Goal: Transaction & Acquisition: Purchase product/service

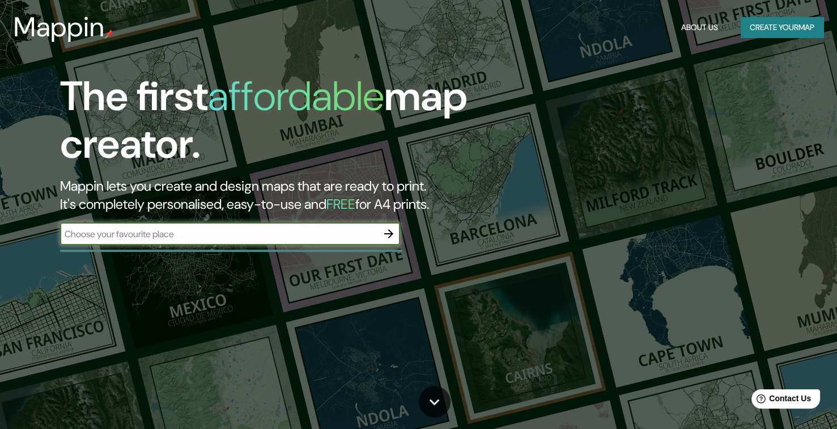
click at [396, 230] on button "button" at bounding box center [389, 233] width 23 height 23
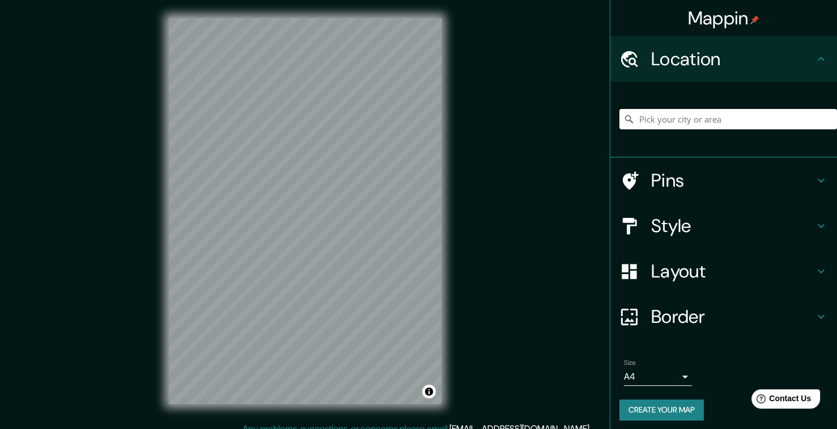
click at [815, 63] on icon at bounding box center [822, 59] width 14 height 14
click at [696, 125] on input "Pick your city or area" at bounding box center [729, 119] width 218 height 20
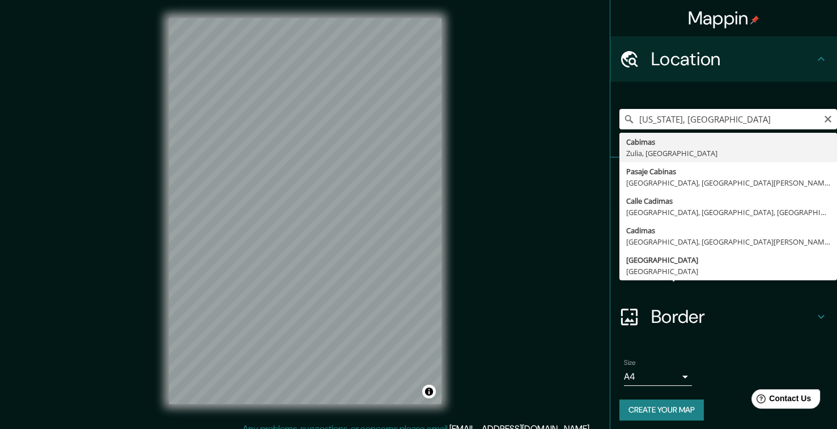
type input "Cabimas, [GEOGRAPHIC_DATA], [GEOGRAPHIC_DATA]"
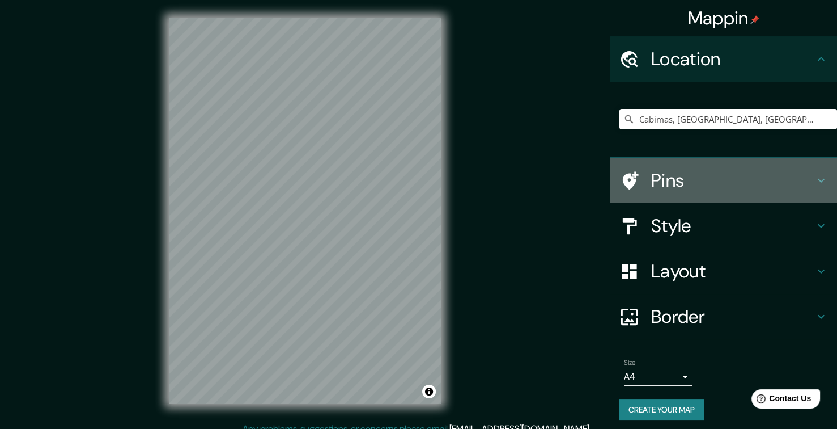
click at [683, 183] on h4 "Pins" at bounding box center [732, 180] width 163 height 23
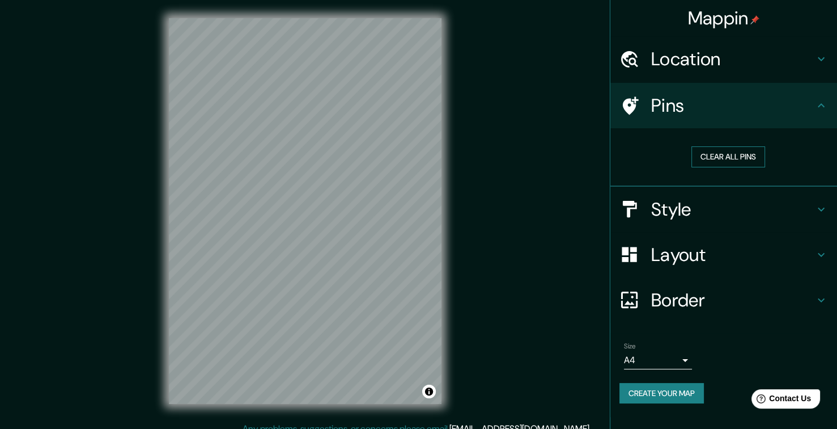
click at [730, 148] on button "Clear all pins" at bounding box center [729, 156] width 74 height 21
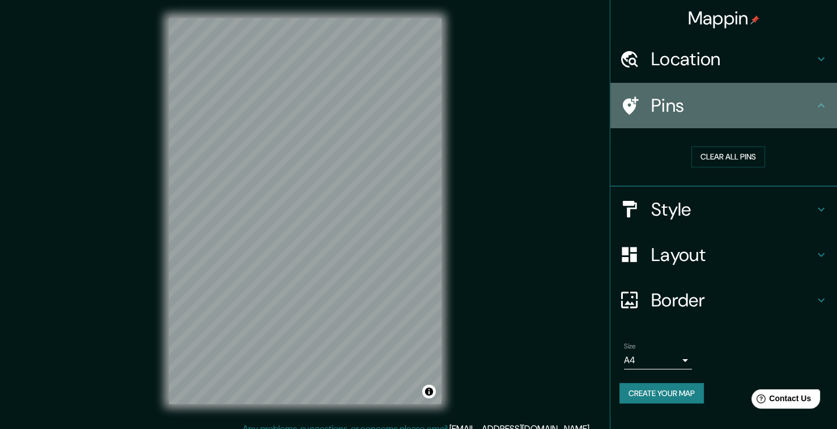
click at [745, 107] on h4 "Pins" at bounding box center [732, 105] width 163 height 23
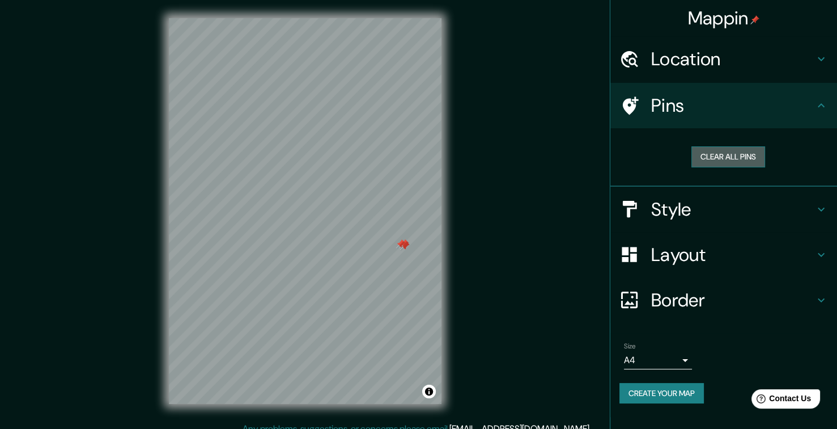
click at [716, 154] on button "Clear all pins" at bounding box center [729, 156] width 74 height 21
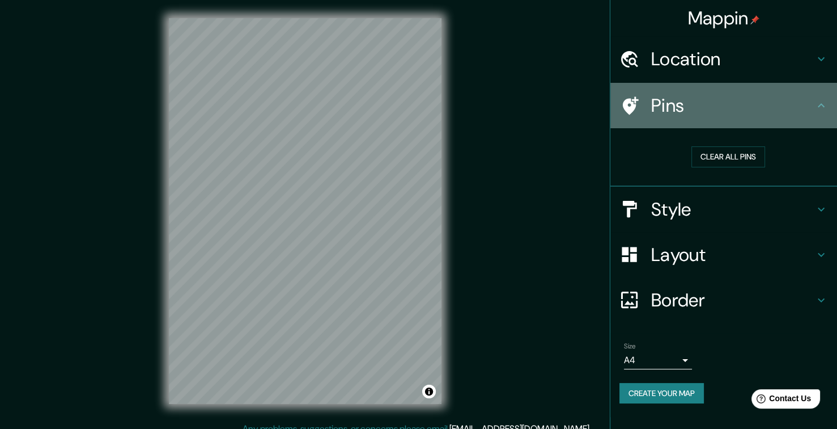
click at [775, 112] on h4 "Pins" at bounding box center [732, 105] width 163 height 23
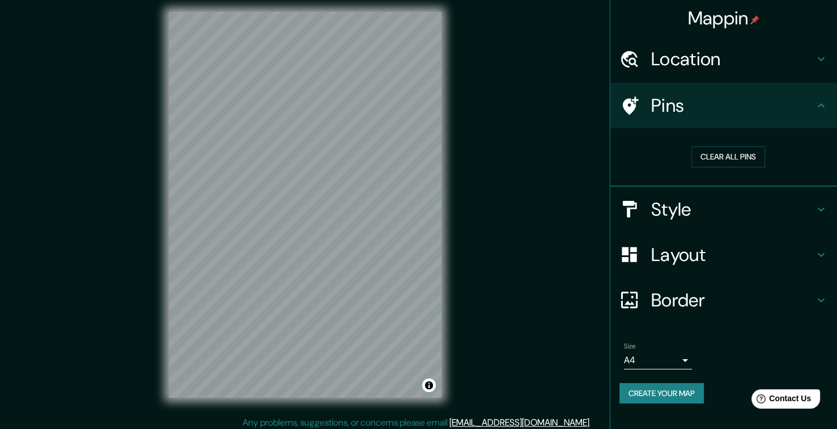
scroll to position [11, 0]
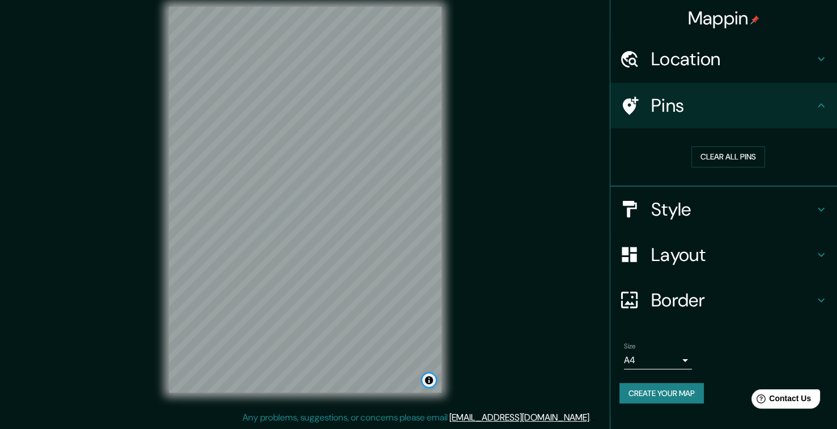
click at [422, 387] on button "Toggle attribution" at bounding box center [429, 380] width 14 height 14
click at [727, 152] on button "Clear all pins" at bounding box center [729, 156] width 74 height 21
click at [732, 205] on h4 "Style" at bounding box center [732, 209] width 163 height 23
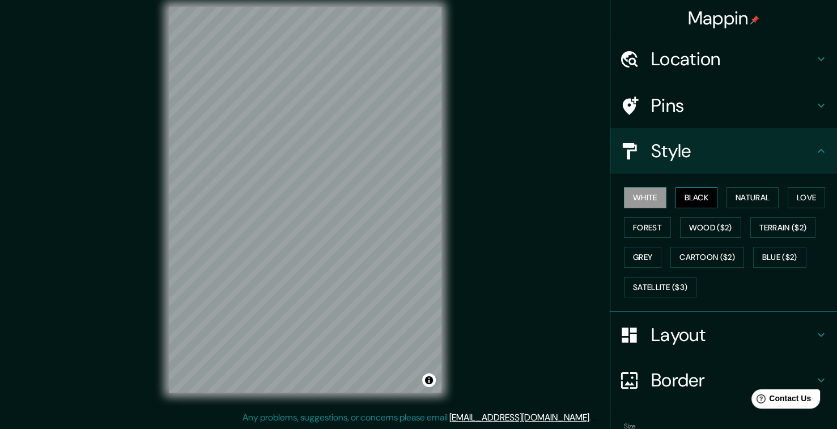
click at [693, 198] on button "Black" at bounding box center [697, 197] width 43 height 21
click at [727, 200] on button "Natural" at bounding box center [753, 197] width 52 height 21
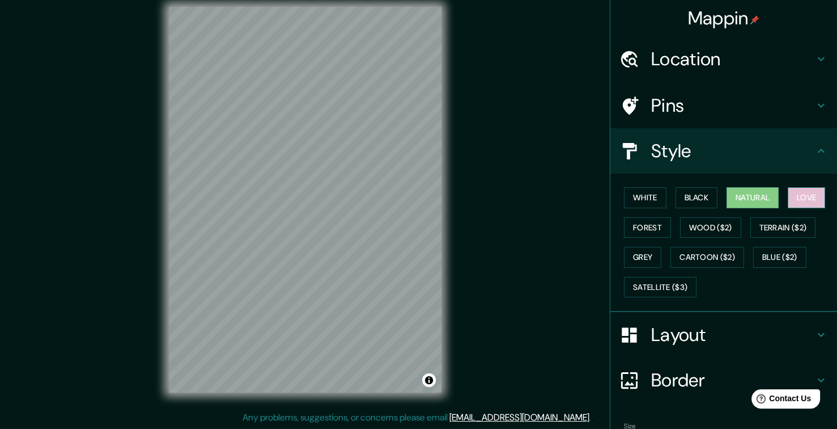
click at [800, 194] on button "Love" at bounding box center [806, 197] width 37 height 21
click at [785, 228] on button "Terrain ($2)" at bounding box center [784, 227] width 66 height 21
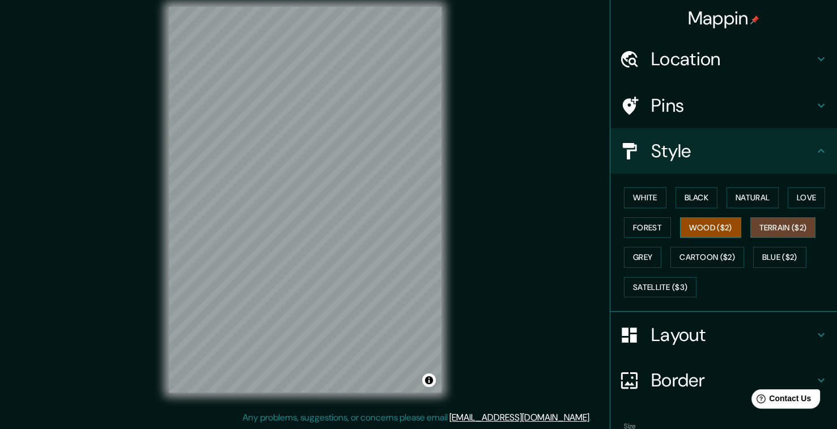
click at [689, 232] on button "Wood ($2)" at bounding box center [710, 227] width 61 height 21
click at [652, 227] on button "Forest" at bounding box center [647, 227] width 47 height 21
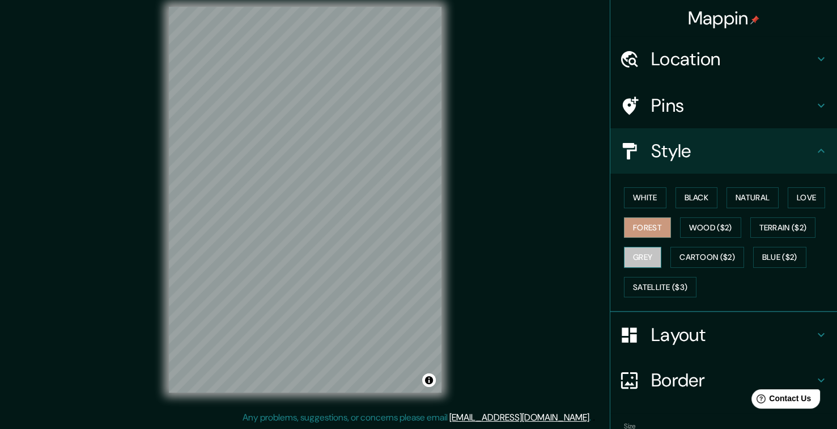
click at [648, 257] on button "Grey" at bounding box center [642, 257] width 37 height 21
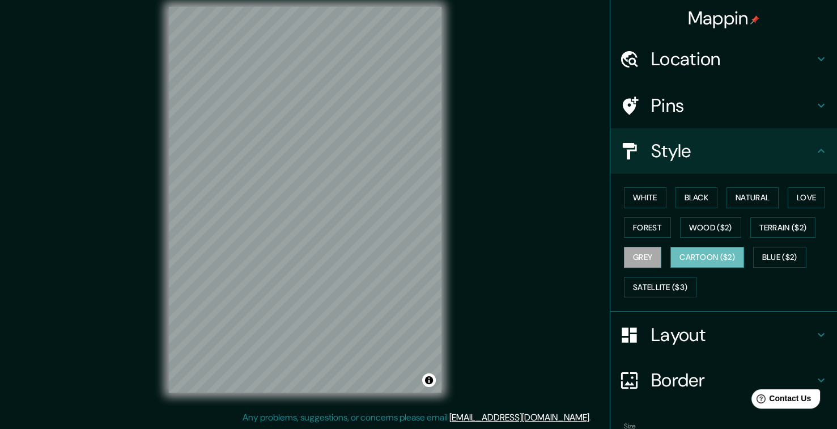
click at [684, 260] on button "Cartoon ($2)" at bounding box center [708, 257] width 74 height 21
click at [768, 266] on button "Blue ($2)" at bounding box center [779, 257] width 53 height 21
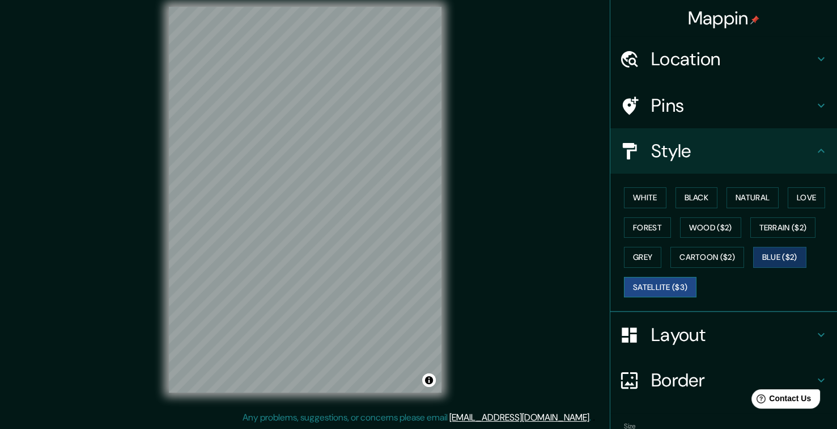
click at [662, 291] on button "Satellite ($3)" at bounding box center [660, 287] width 73 height 21
click at [643, 197] on button "White" at bounding box center [645, 197] width 43 height 21
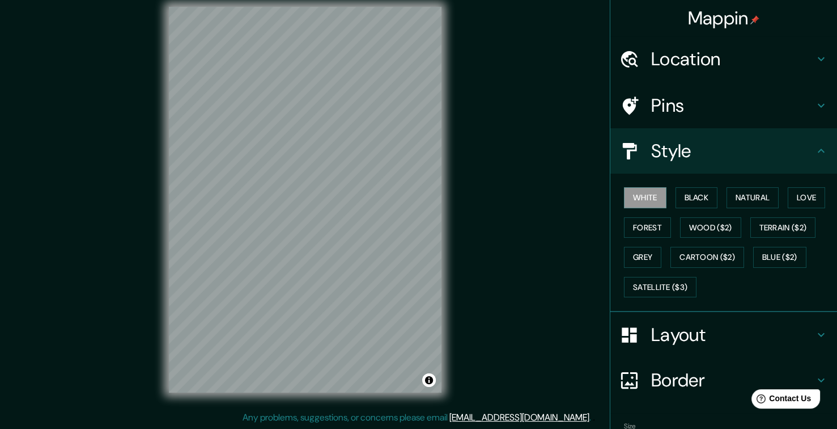
click at [672, 323] on h4 "Layout" at bounding box center [732, 334] width 163 height 23
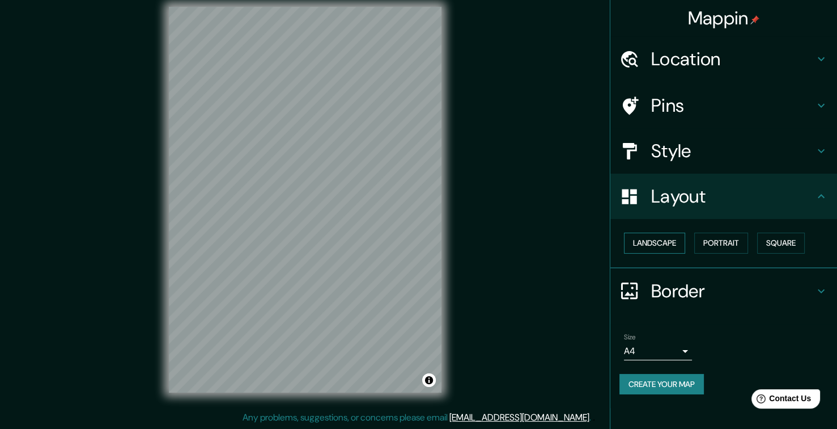
click at [673, 241] on button "Landscape" at bounding box center [654, 242] width 61 height 21
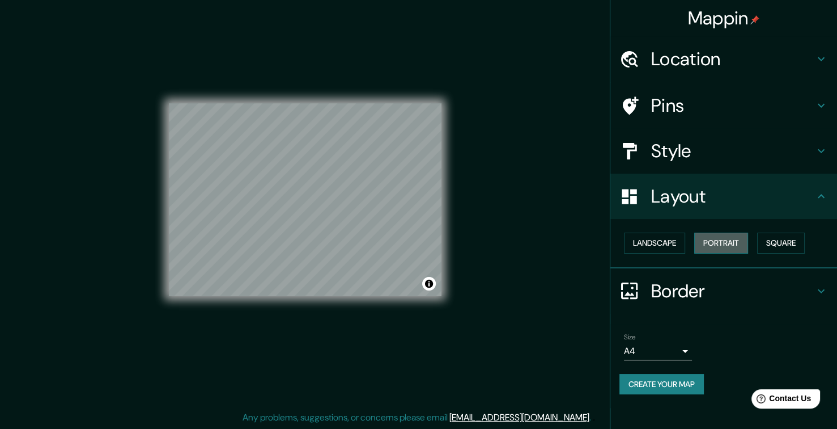
click at [706, 245] on button "Portrait" at bounding box center [721, 242] width 54 height 21
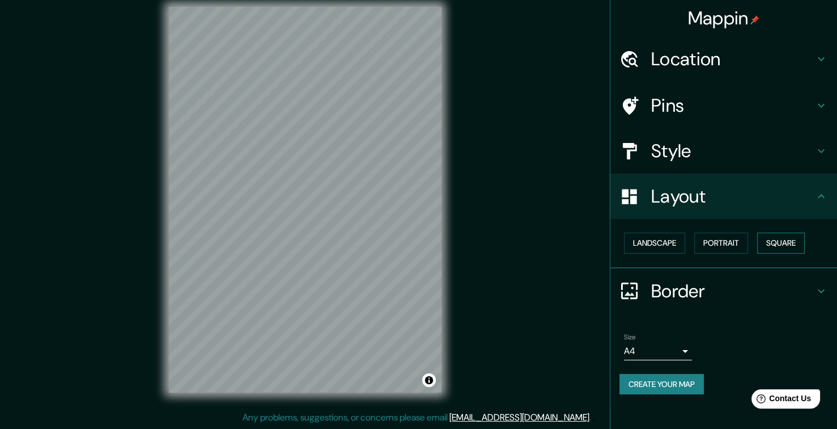
click at [758, 243] on button "Square" at bounding box center [781, 242] width 48 height 21
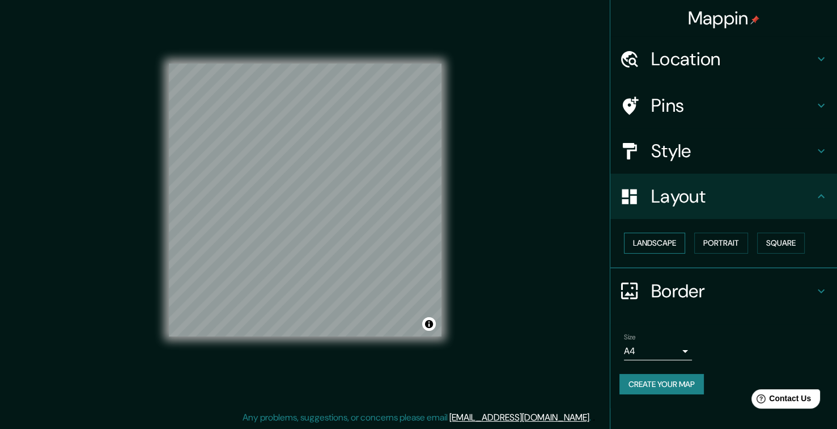
click at [634, 239] on button "Landscape" at bounding box center [654, 242] width 61 height 21
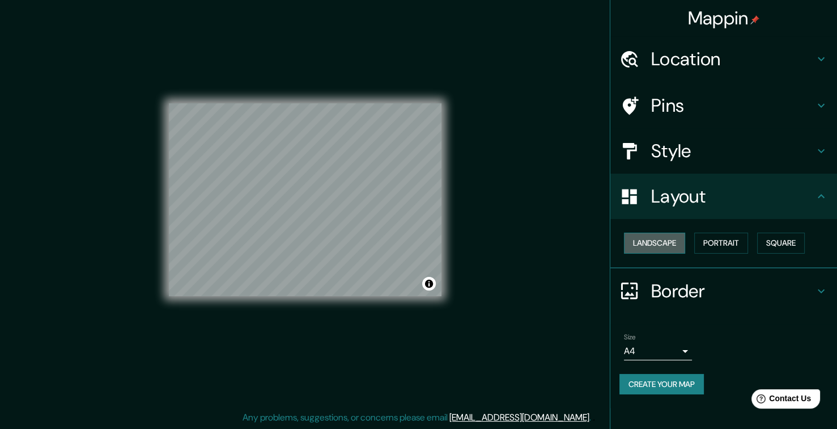
click at [634, 238] on button "Landscape" at bounding box center [654, 242] width 61 height 21
click at [725, 241] on button "Portrait" at bounding box center [721, 242] width 54 height 21
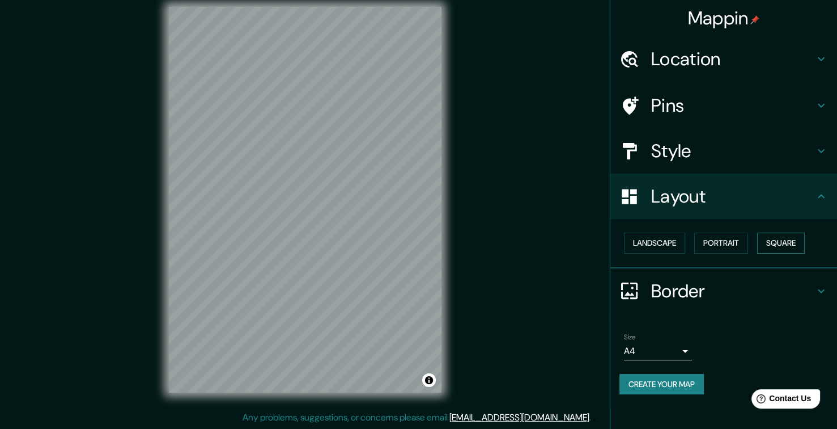
click at [769, 241] on button "Square" at bounding box center [781, 242] width 48 height 21
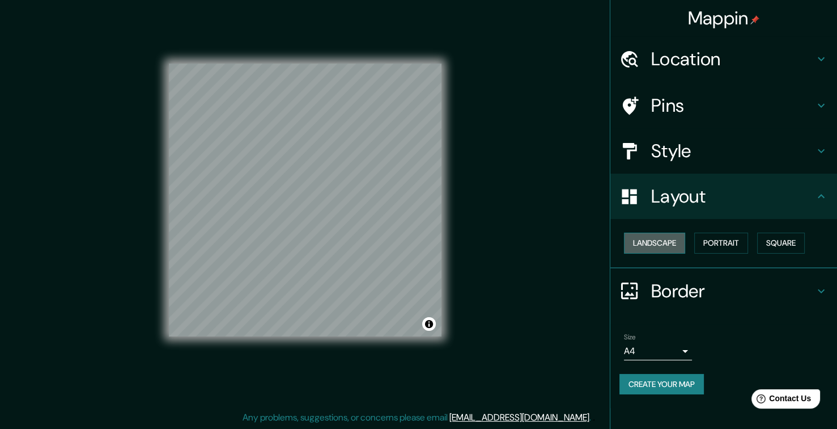
click at [678, 243] on button "Landscape" at bounding box center [654, 242] width 61 height 21
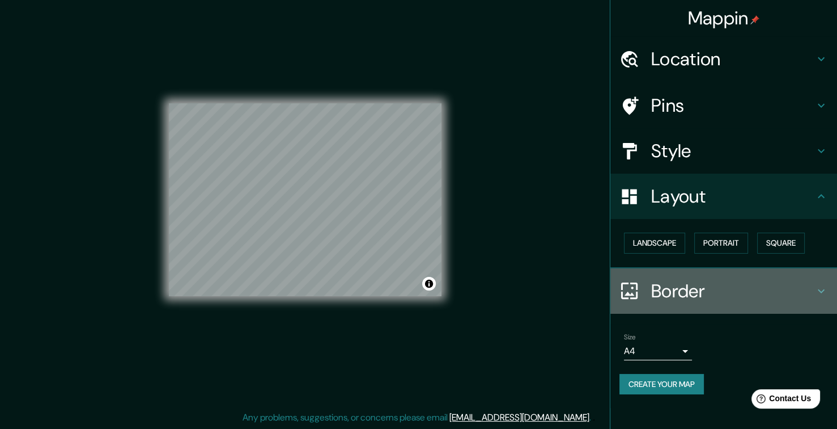
click at [696, 285] on h4 "Border" at bounding box center [732, 290] width 163 height 23
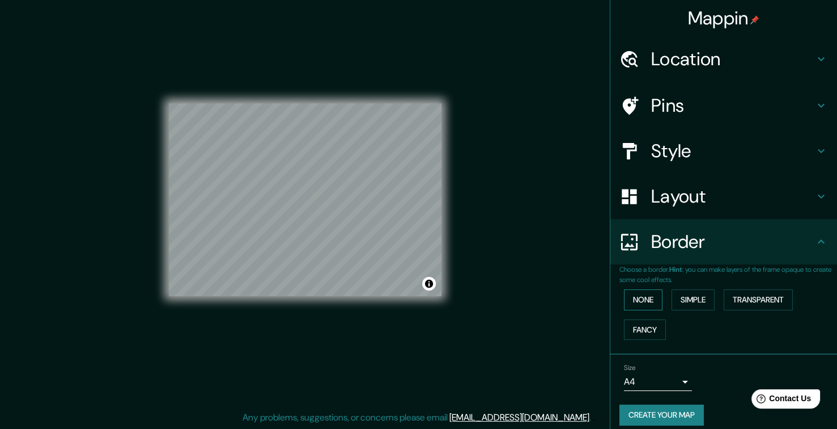
click at [634, 296] on button "None" at bounding box center [643, 299] width 39 height 21
click at [693, 296] on button "Simple" at bounding box center [693, 299] width 43 height 21
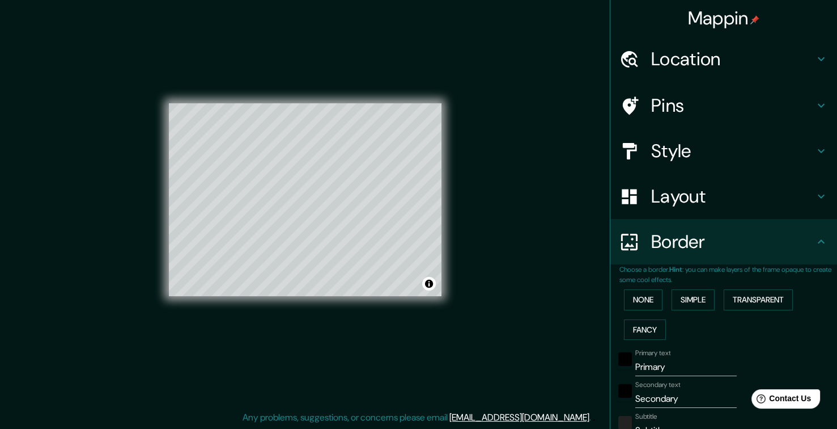
drag, startPoint x: 456, startPoint y: 226, endPoint x: 485, endPoint y: 227, distance: 28.9
click at [490, 229] on div "Mappin Location [GEOGRAPHIC_DATA], [GEOGRAPHIC_DATA], [GEOGRAPHIC_DATA] Pins St…" at bounding box center [418, 209] width 837 height 440
click at [422, 225] on div "© Mapbox © OpenStreetMap Improve this map" at bounding box center [305, 200] width 309 height 422
click at [688, 302] on button "Simple" at bounding box center [693, 299] width 43 height 21
type input "192"
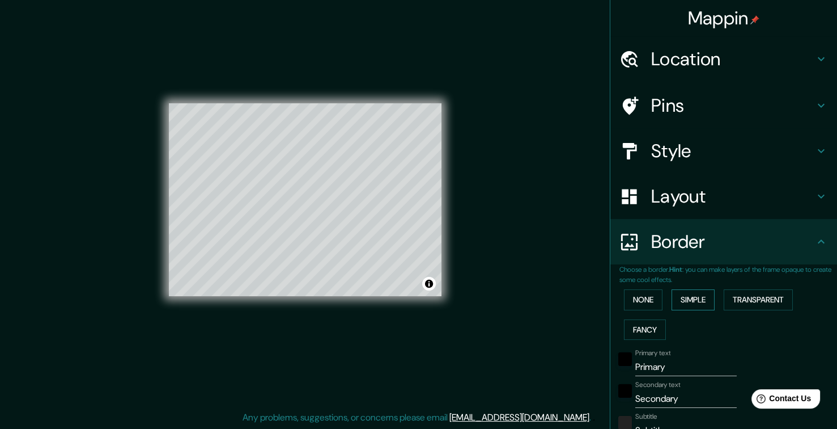
type input "38"
click at [739, 303] on button "Transparent" at bounding box center [758, 299] width 69 height 21
click at [645, 325] on button "Fancy" at bounding box center [645, 329] width 42 height 21
click at [634, 298] on button "None" at bounding box center [643, 299] width 39 height 21
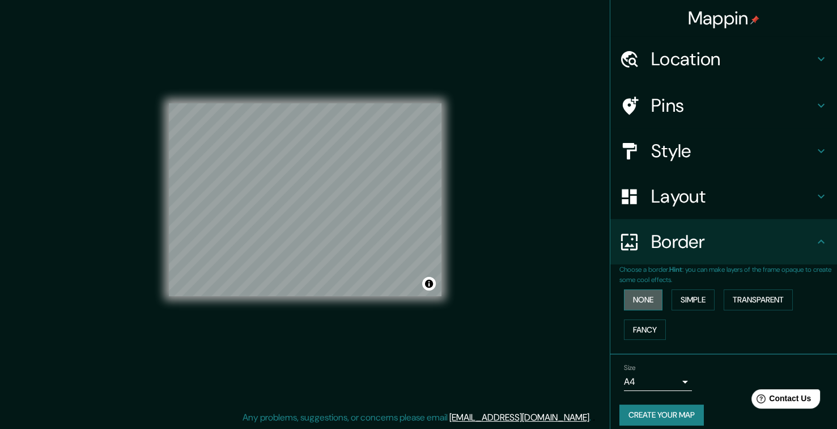
click at [634, 298] on button "None" at bounding box center [643, 299] width 39 height 21
click at [689, 298] on button "Simple" at bounding box center [693, 299] width 43 height 21
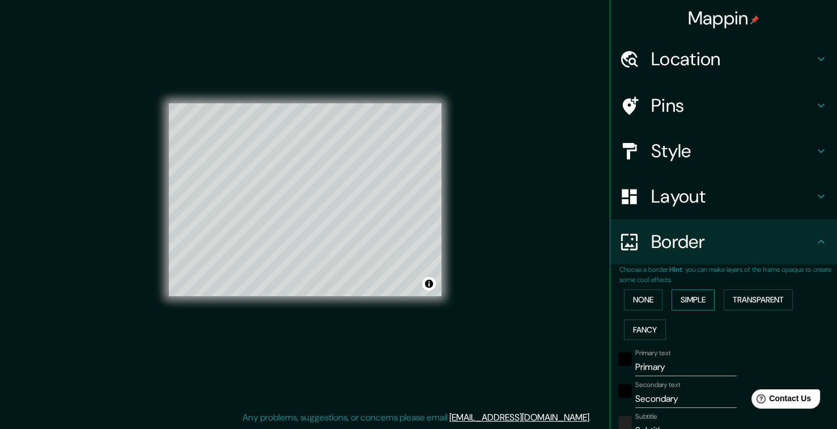
scroll to position [113, 0]
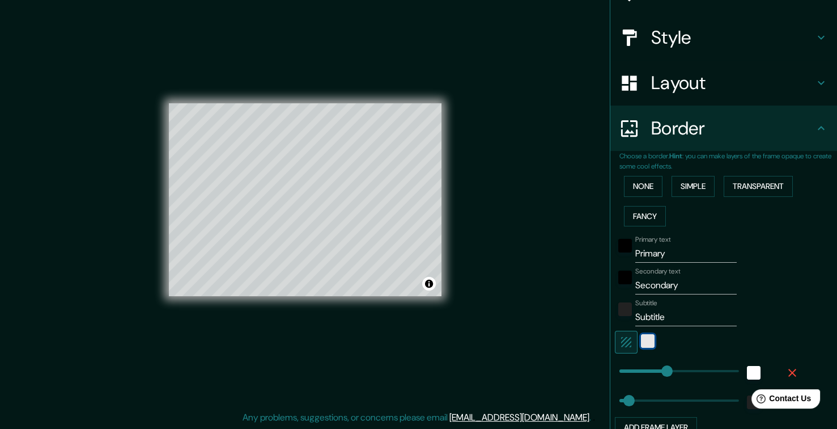
click at [641, 338] on div "white" at bounding box center [648, 341] width 14 height 14
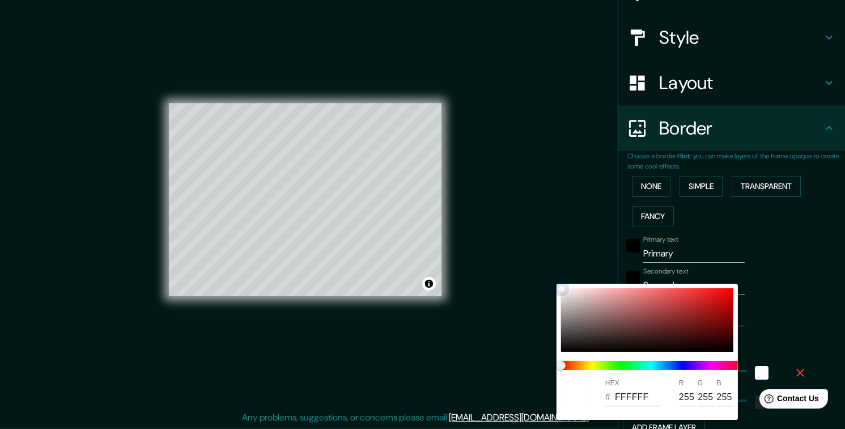
type input "192"
type input "38"
type input "8C6C6C"
type input "140"
type input "108"
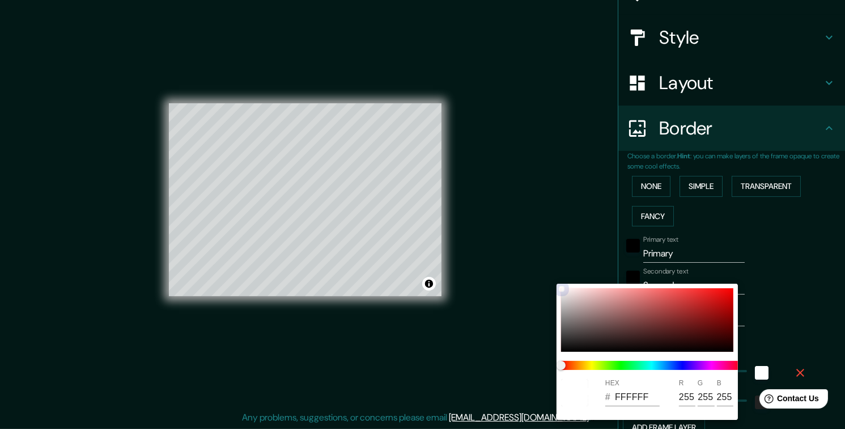
type input "108"
type input "192"
type input "38"
type input "876363"
type input "135"
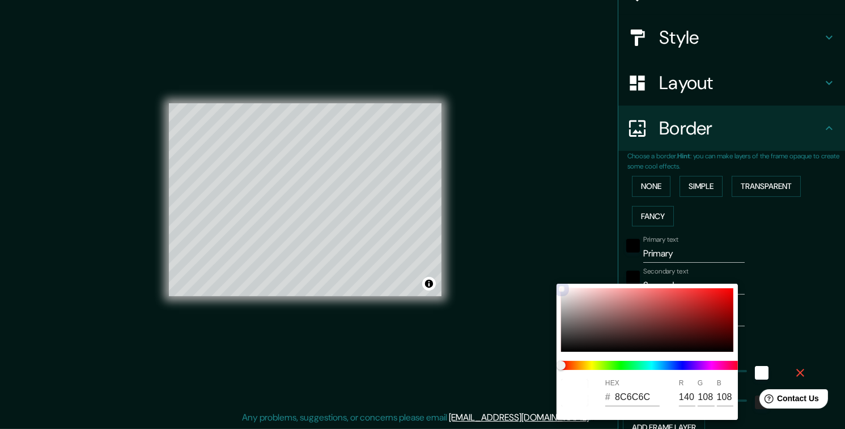
type input "99"
type input "192"
type input "38"
type input "876060"
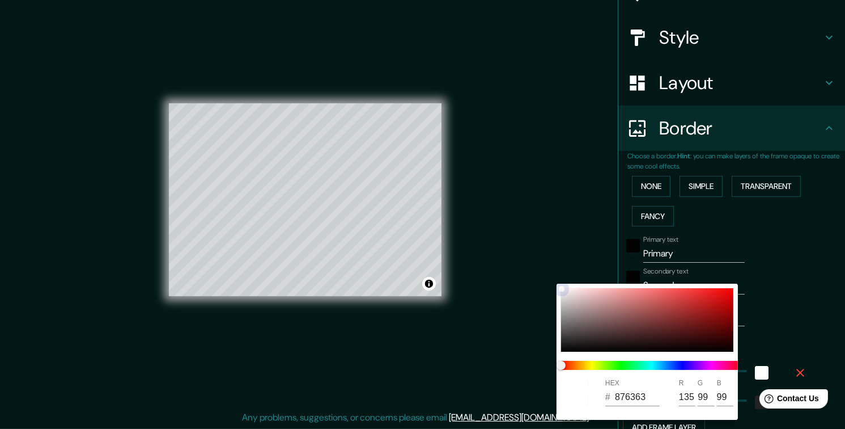
type input "96"
type input "192"
type input "38"
type input "875A5A"
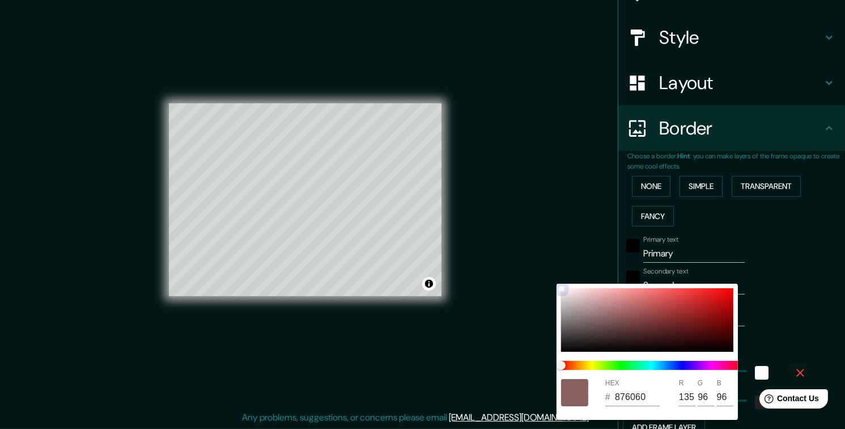
type input "90"
type input "192"
type input "38"
type input "874747"
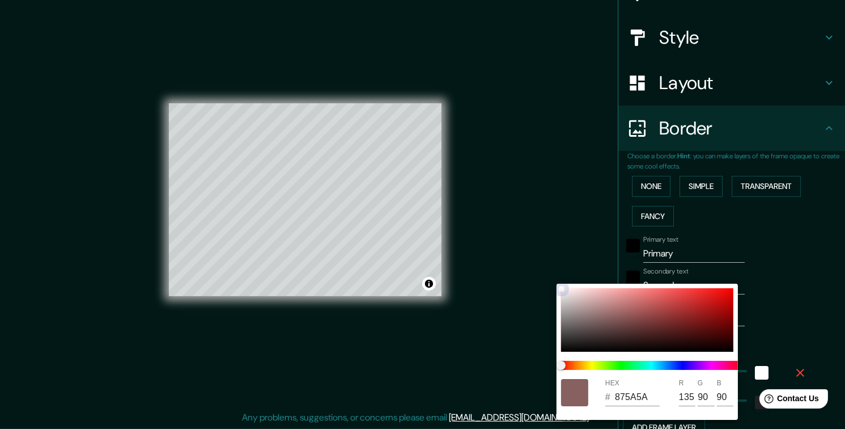
type input "71"
type input "192"
type input "38"
type input "894141"
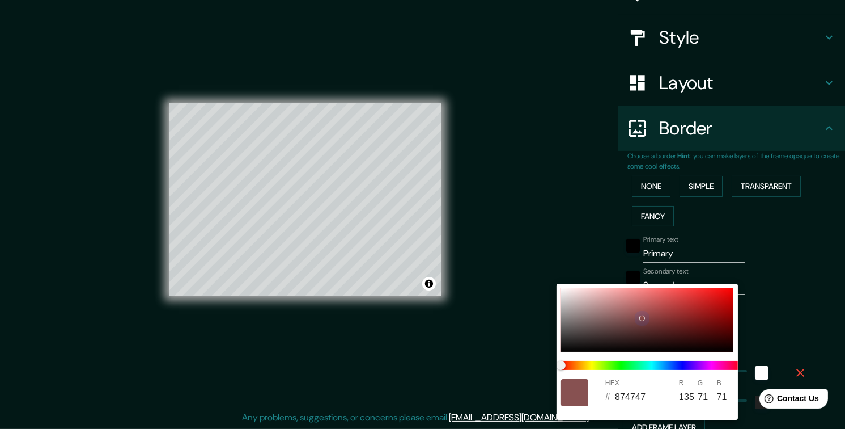
type input "137"
type input "65"
type input "192"
type input "38"
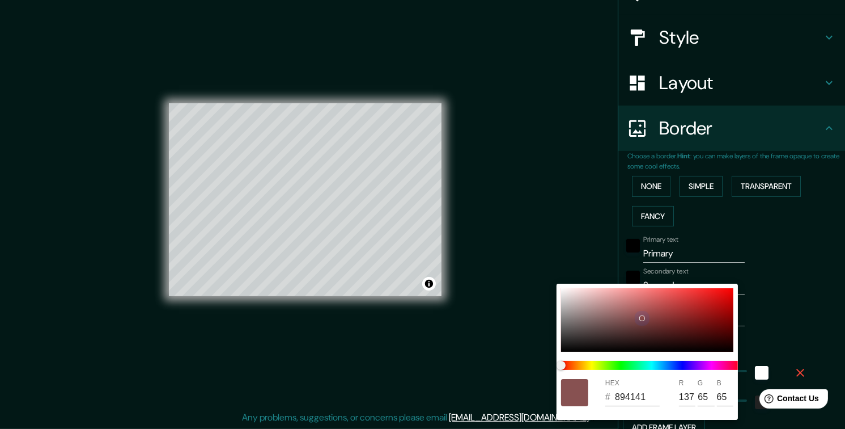
type input "8E4040"
type input "142"
type input "64"
type input "192"
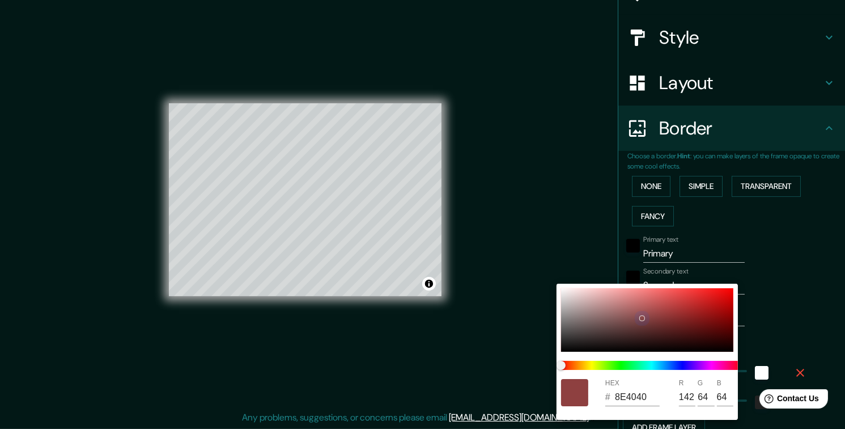
type input "38"
type input "A33E3E"
type input "163"
type input "62"
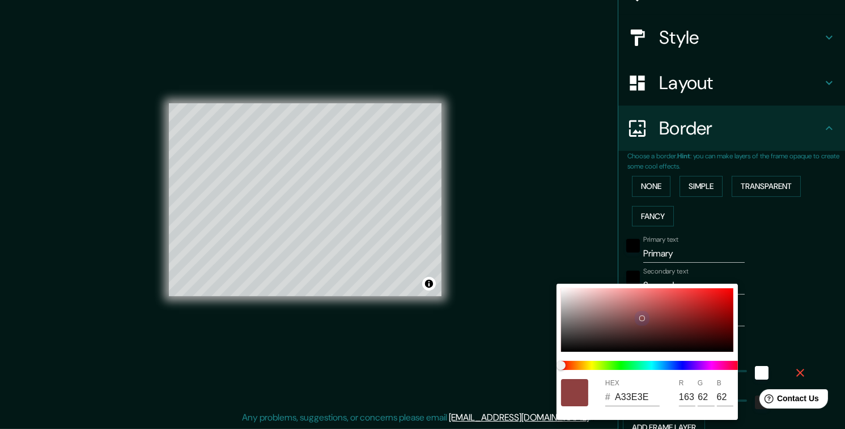
type input "192"
type input "38"
type input "AE3939"
type input "174"
type input "57"
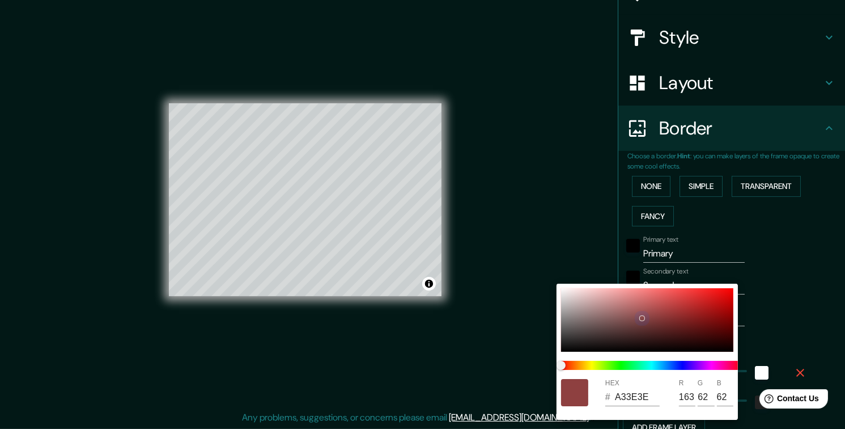
type input "57"
type input "192"
type input "38"
type input "BC3535"
type input "188"
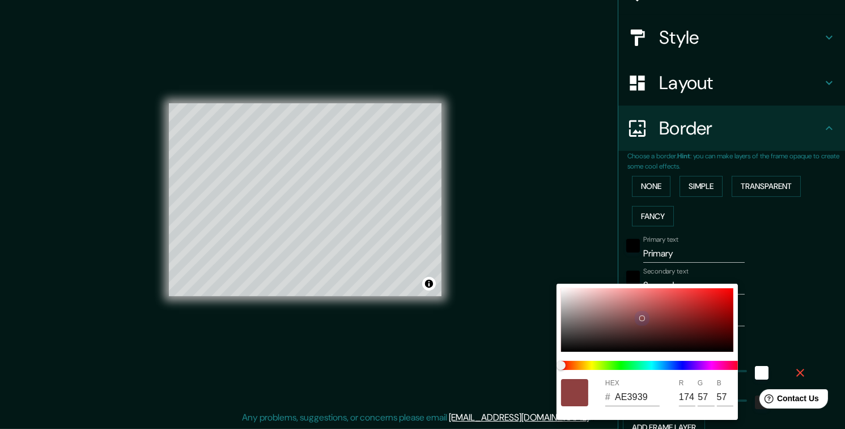
type input "53"
type input "192"
type input "38"
type input "D12B2B"
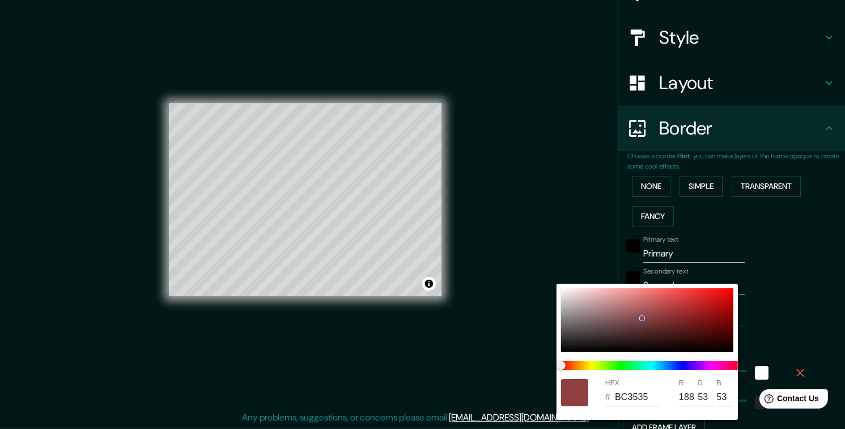
type input "209"
type input "43"
type input "192"
type input "38"
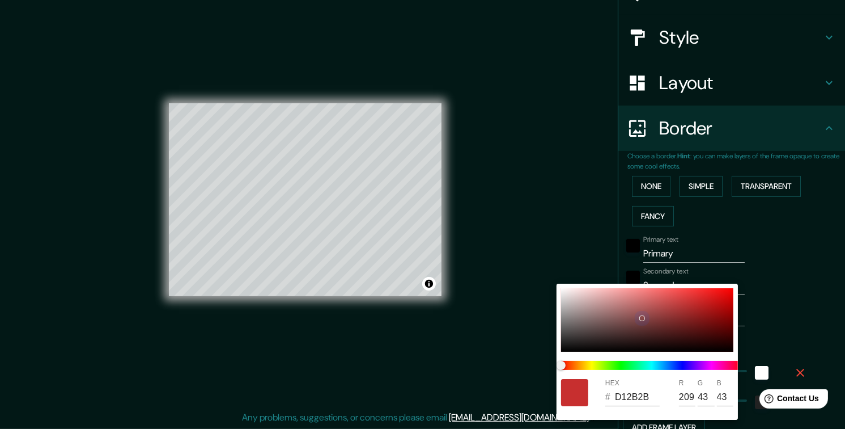
type input "E31D1D"
type input "227"
type input "29"
type input "192"
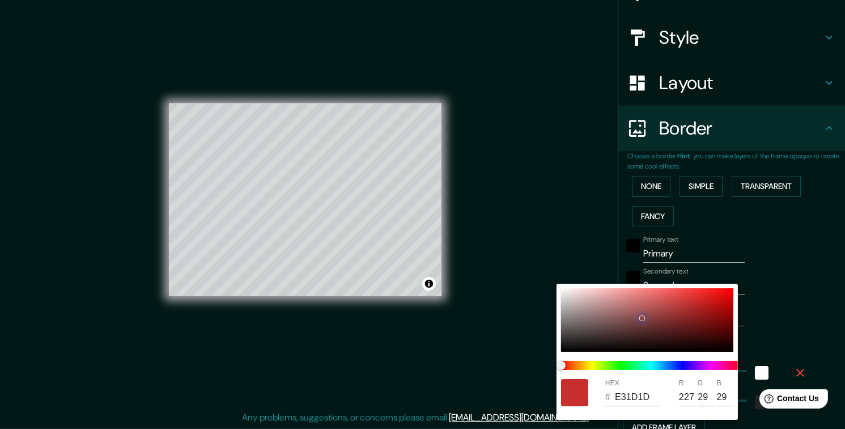
type input "38"
type input "F31616"
type input "243"
type input "22"
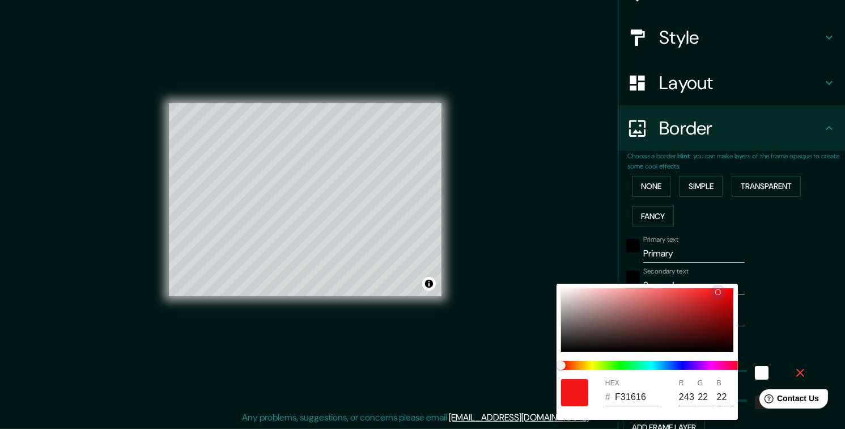
type input "192"
type input "38"
type input "F31515"
type input "21"
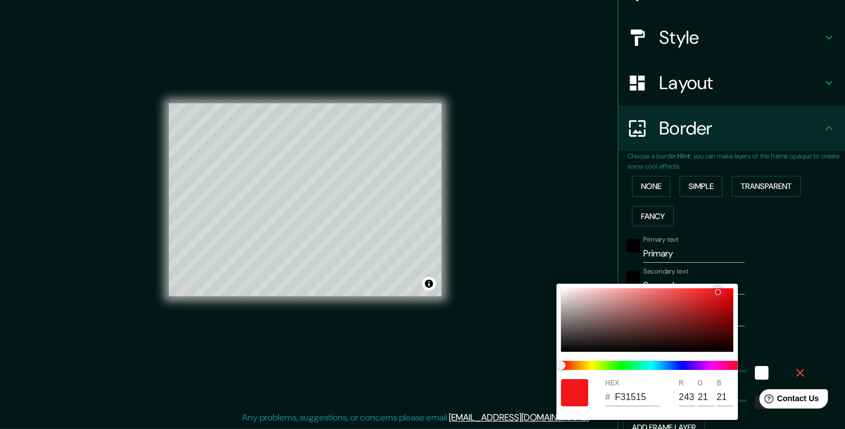
type input "192"
type input "38"
type input "EE1616"
type input "238"
type input "22"
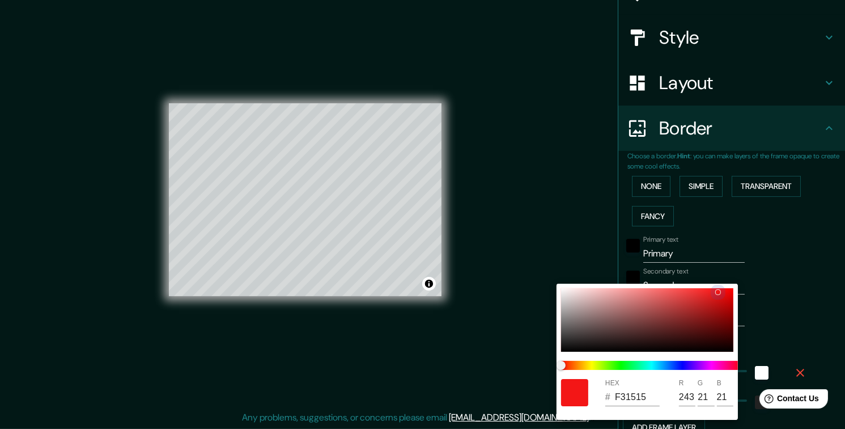
type input "22"
type input "192"
type input "38"
type input "BC3030"
type input "188"
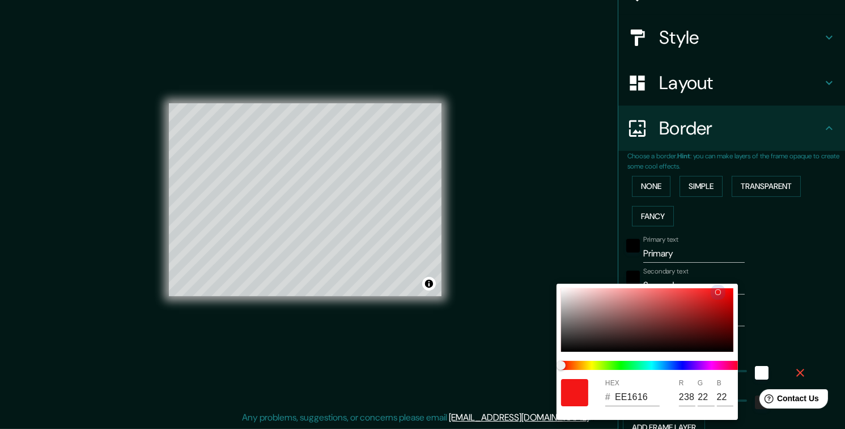
type input "48"
type input "192"
type input "38"
type input "A53B3B"
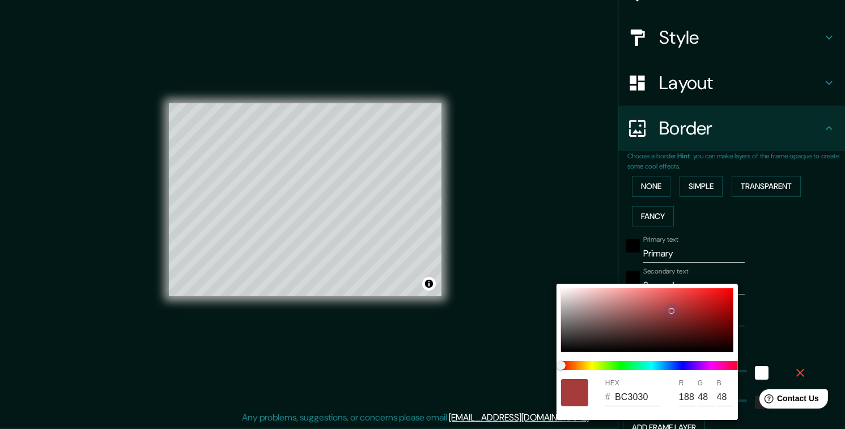
type input "165"
type input "59"
type input "192"
type input "38"
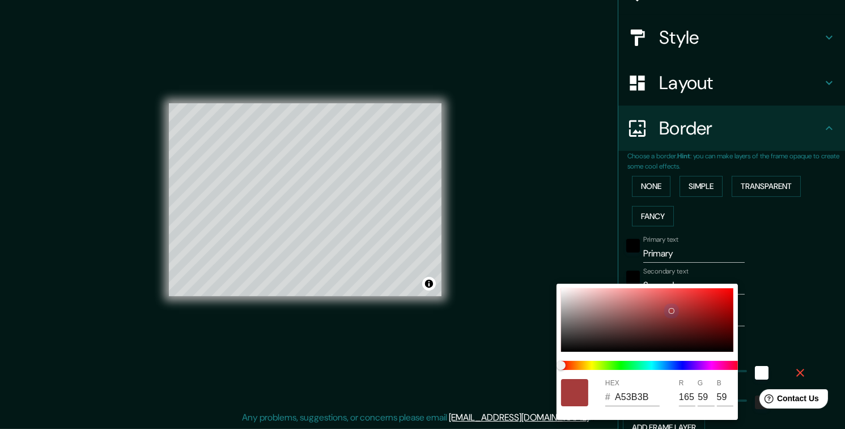
type input "755252"
type input "117"
type input "82"
type input "192"
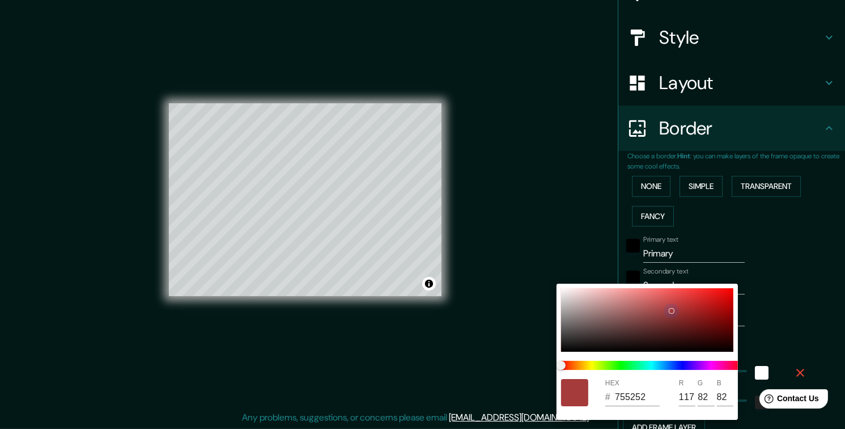
type input "38"
type input "6C5D5D"
type input "108"
type input "93"
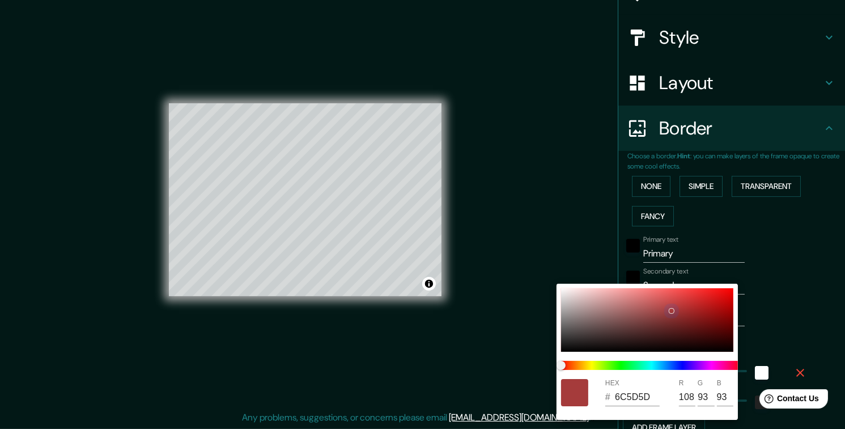
type input "192"
type input "38"
type input "6C6262"
type input "98"
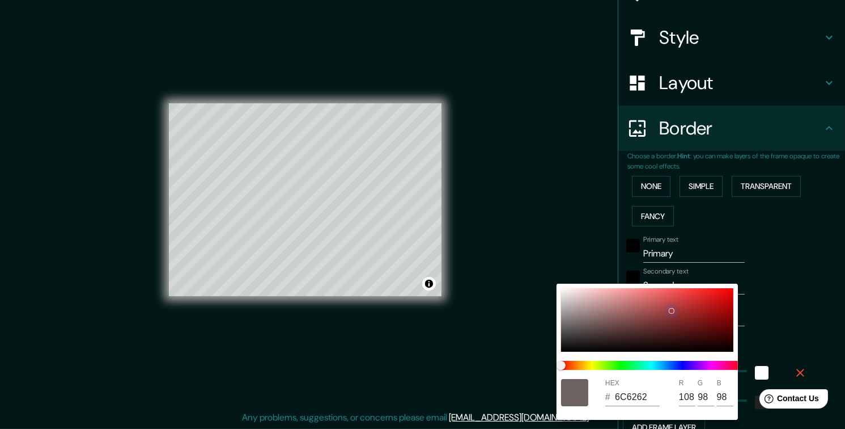
type input "192"
type input "38"
type input "6C6464"
type input "100"
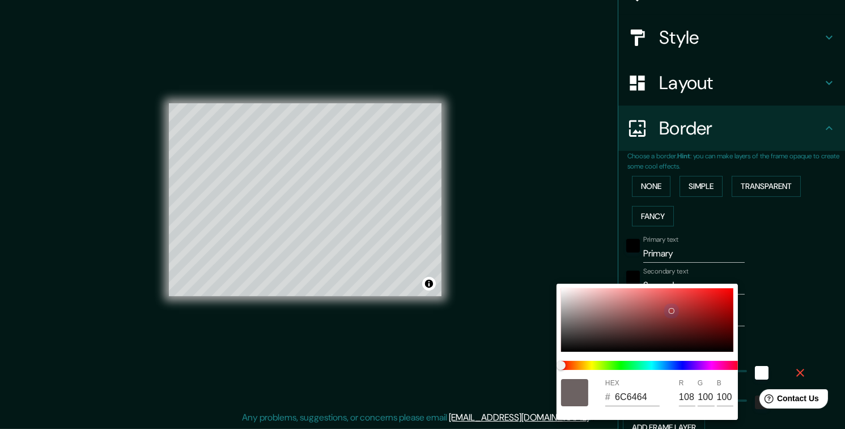
type input "192"
type input "38"
type input "6C6565"
type input "101"
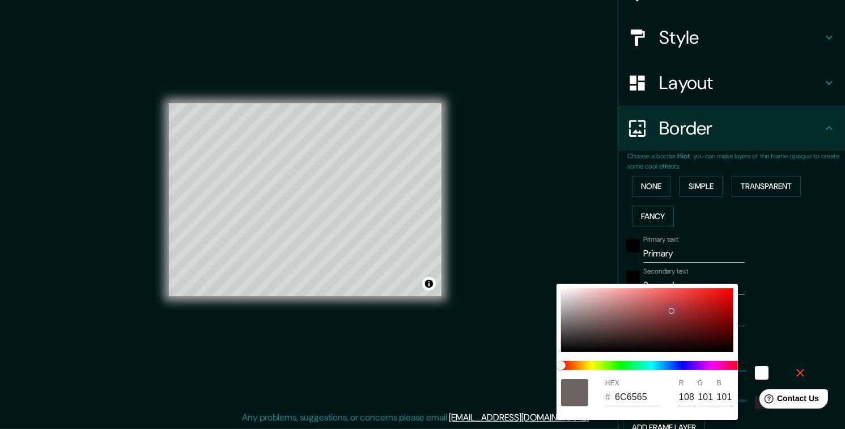
drag, startPoint x: 600, startPoint y: 316, endPoint x: 571, endPoint y: 325, distance: 30.1
click at [571, 325] on div at bounding box center [647, 319] width 172 height 63
type input "192"
type input "38"
click at [746, 333] on div at bounding box center [422, 214] width 845 height 429
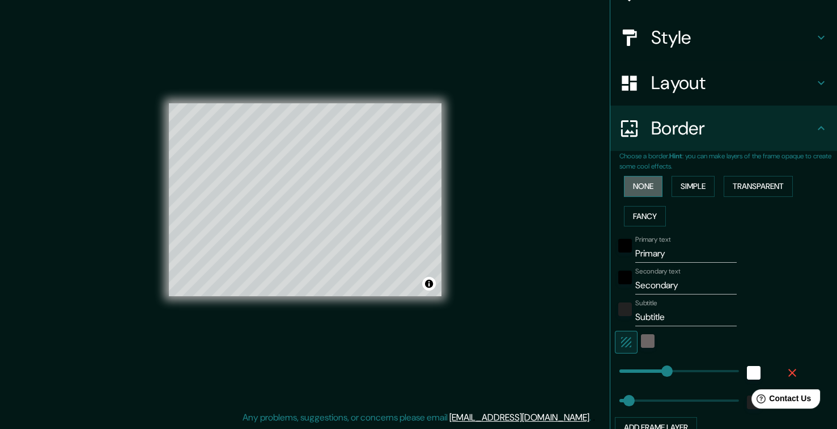
click at [637, 184] on button "None" at bounding box center [643, 186] width 39 height 21
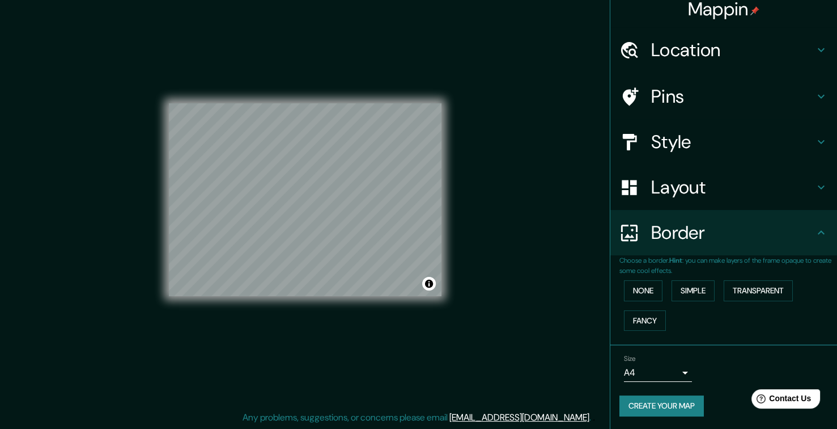
click at [720, 230] on h4 "Border" at bounding box center [732, 232] width 163 height 23
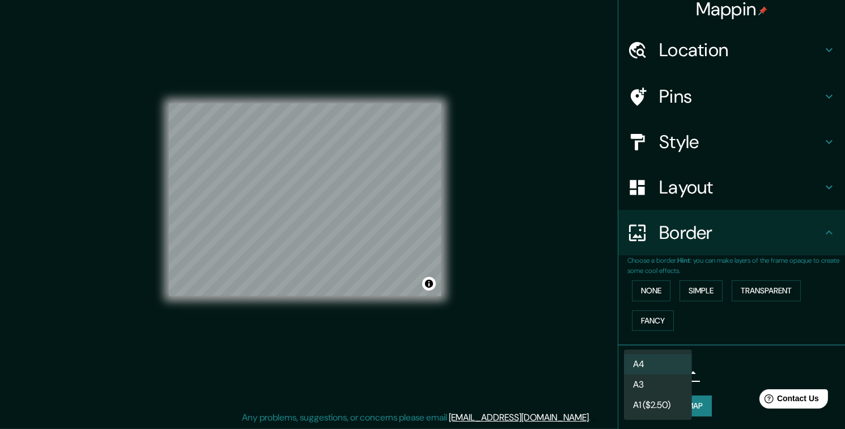
click at [676, 368] on body "Mappin Location [GEOGRAPHIC_DATA], [GEOGRAPHIC_DATA], [GEOGRAPHIC_DATA] Pins St…" at bounding box center [422, 203] width 845 height 429
click at [652, 378] on li "A3" at bounding box center [658, 384] width 68 height 20
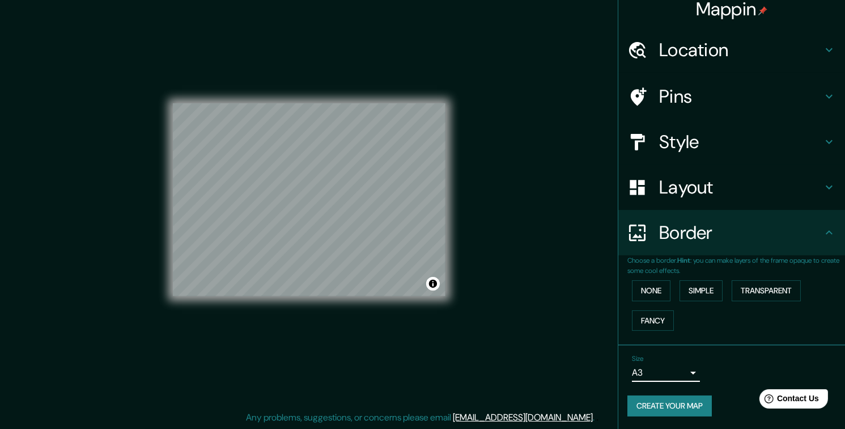
click at [657, 368] on body "Mappin Location [GEOGRAPHIC_DATA], [GEOGRAPHIC_DATA], [GEOGRAPHIC_DATA] Pins St…" at bounding box center [422, 203] width 845 height 429
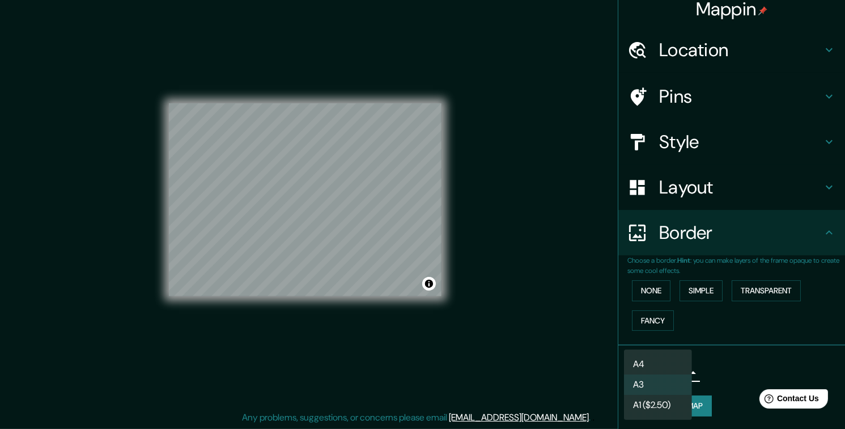
click at [653, 350] on ul "A4 A3 A1 ($2.50)" at bounding box center [658, 384] width 68 height 70
click at [675, 362] on li "A4" at bounding box center [658, 364] width 68 height 20
type input "single"
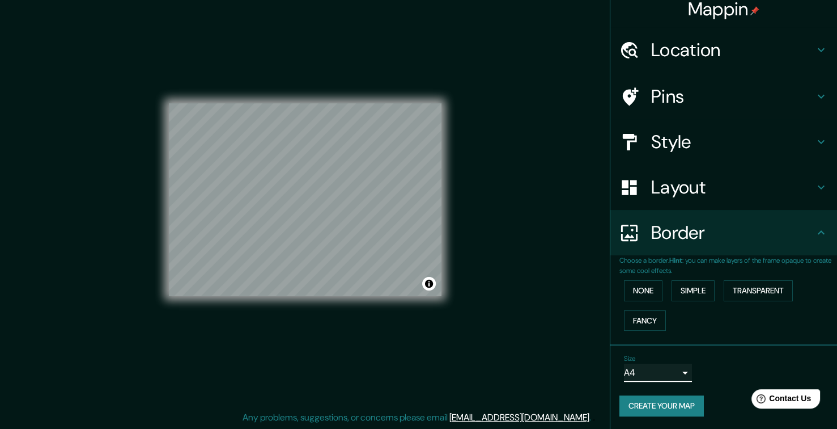
scroll to position [0, 0]
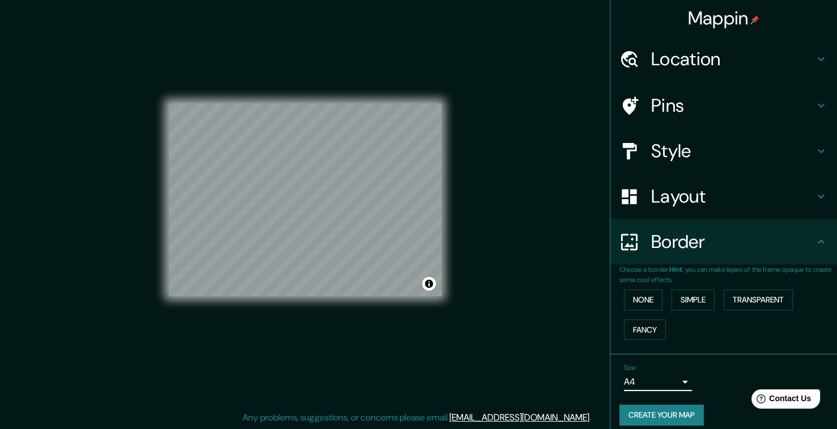
click at [741, 26] on h4 "Mappin" at bounding box center [724, 18] width 72 height 23
